Goal: Find specific page/section: Find specific page/section

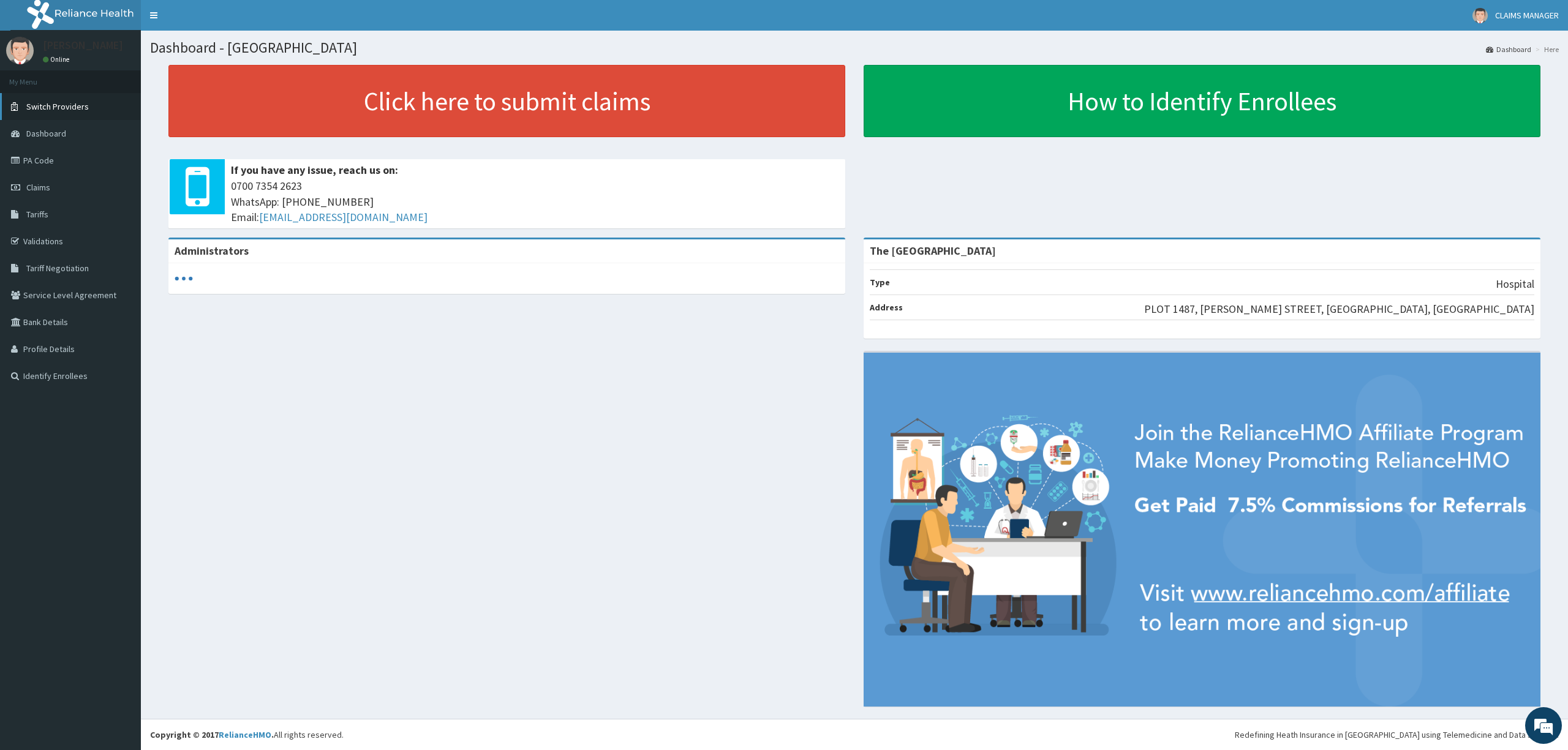
click at [76, 98] on link "Switch Providers" at bounding box center [70, 106] width 141 height 27
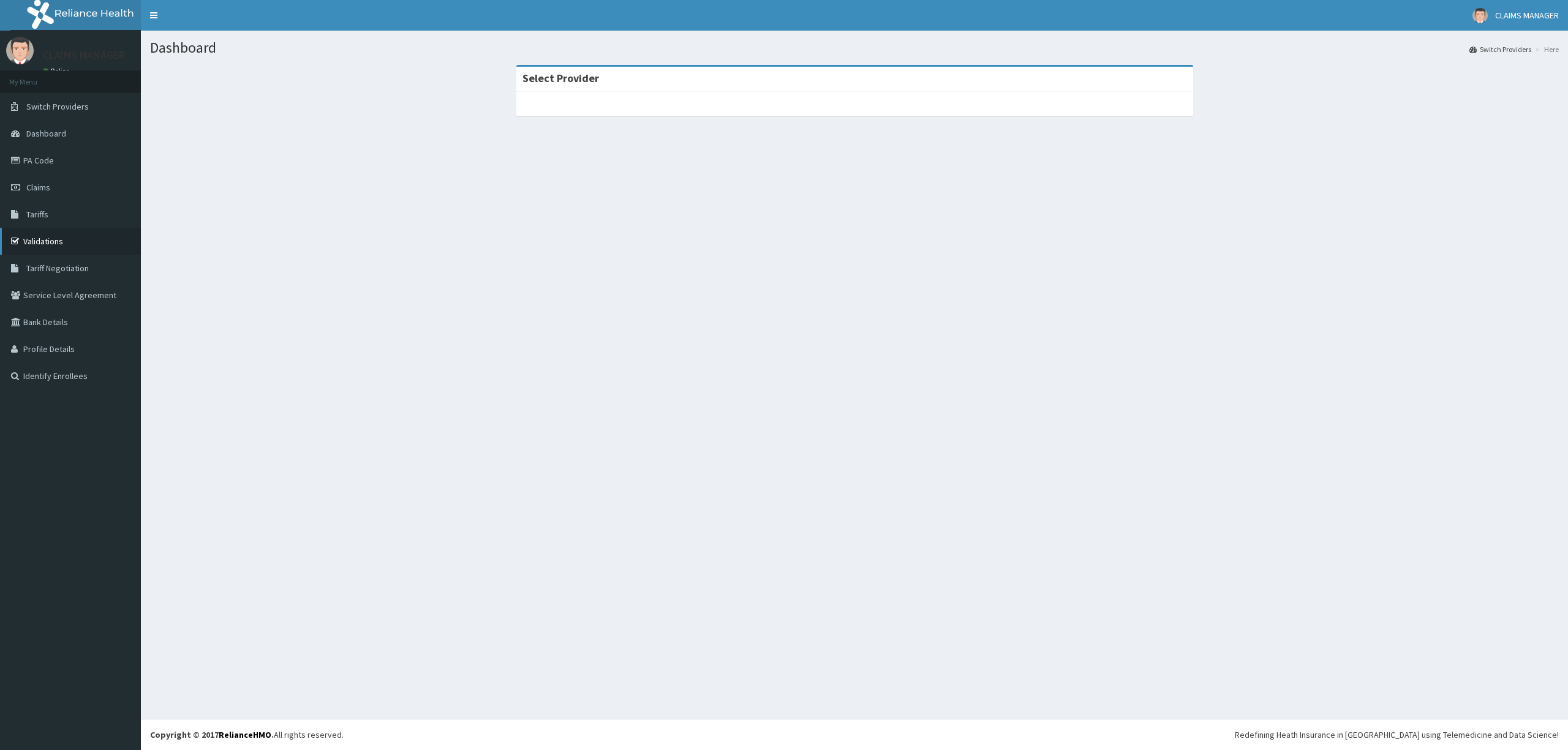
click at [79, 246] on link "Validations" at bounding box center [70, 241] width 141 height 27
